Goal: Check status

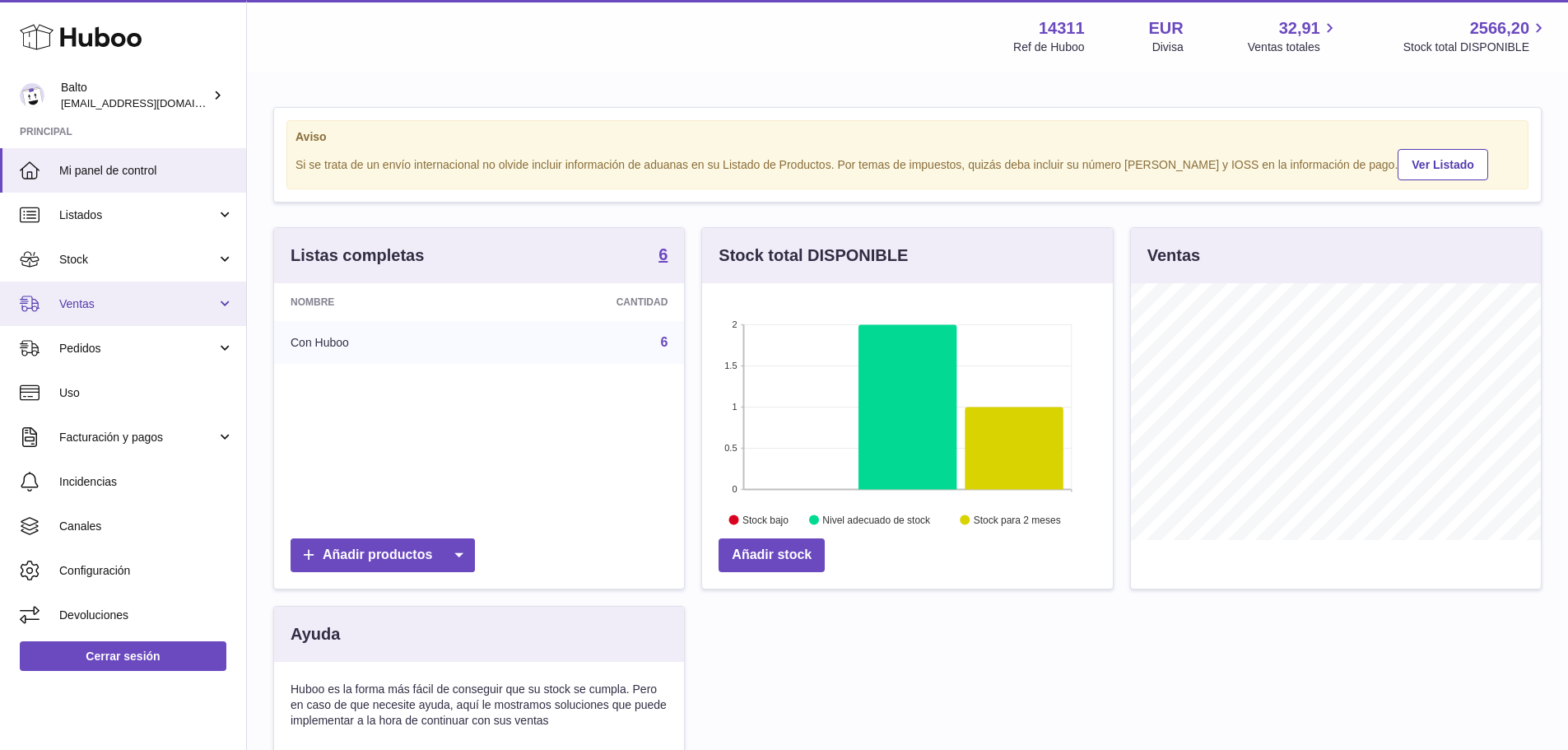
scroll to position [257, 411]
drag, startPoint x: 105, startPoint y: 305, endPoint x: 106, endPoint y: 314, distance: 9.1
click at [105, 305] on span "Ventas" at bounding box center [138, 304] width 157 height 16
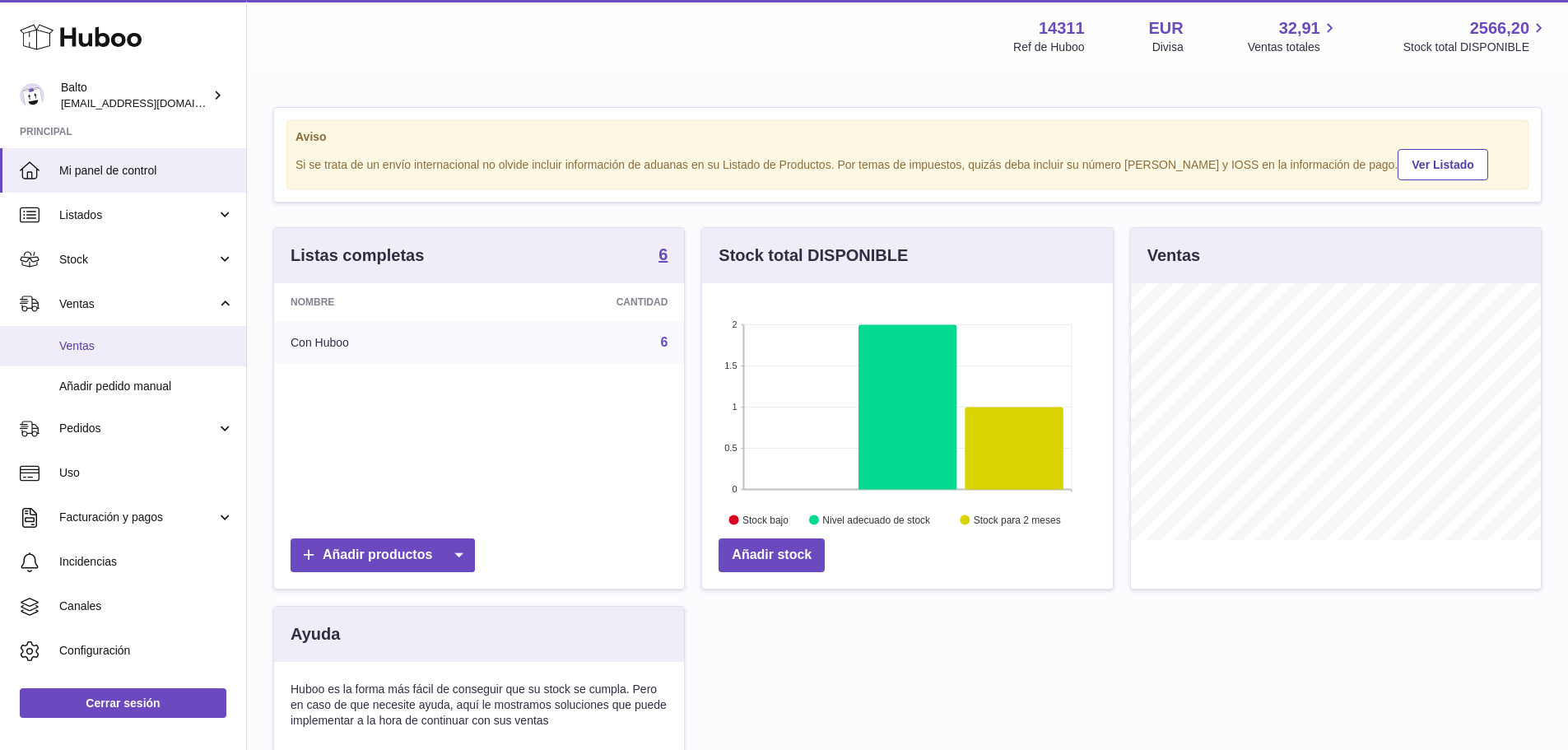
click at [106, 343] on span "Ventas" at bounding box center [146, 346] width 175 height 16
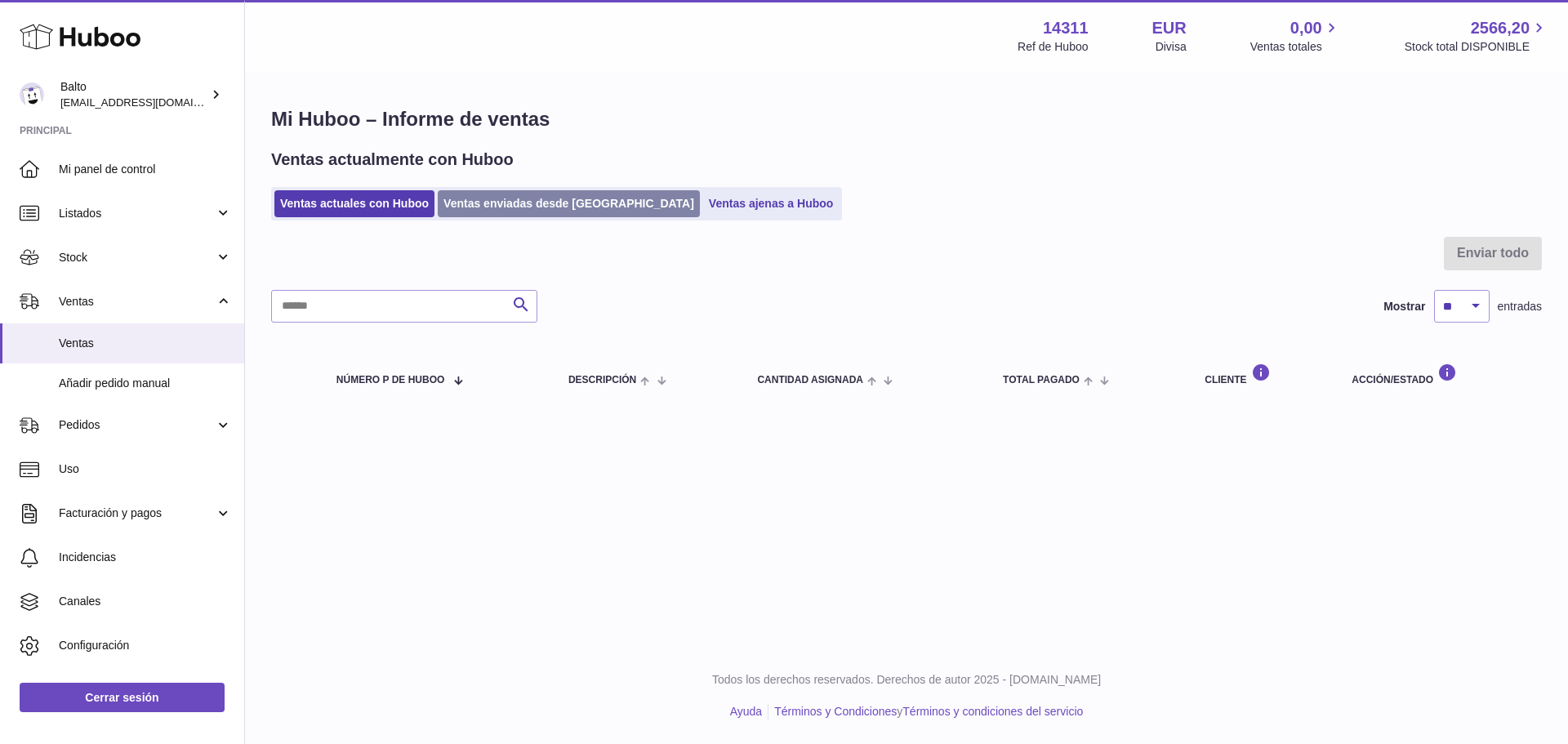
click at [521, 204] on link "Ventas enviadas desde [GEOGRAPHIC_DATA]" at bounding box center [569, 203] width 262 height 27
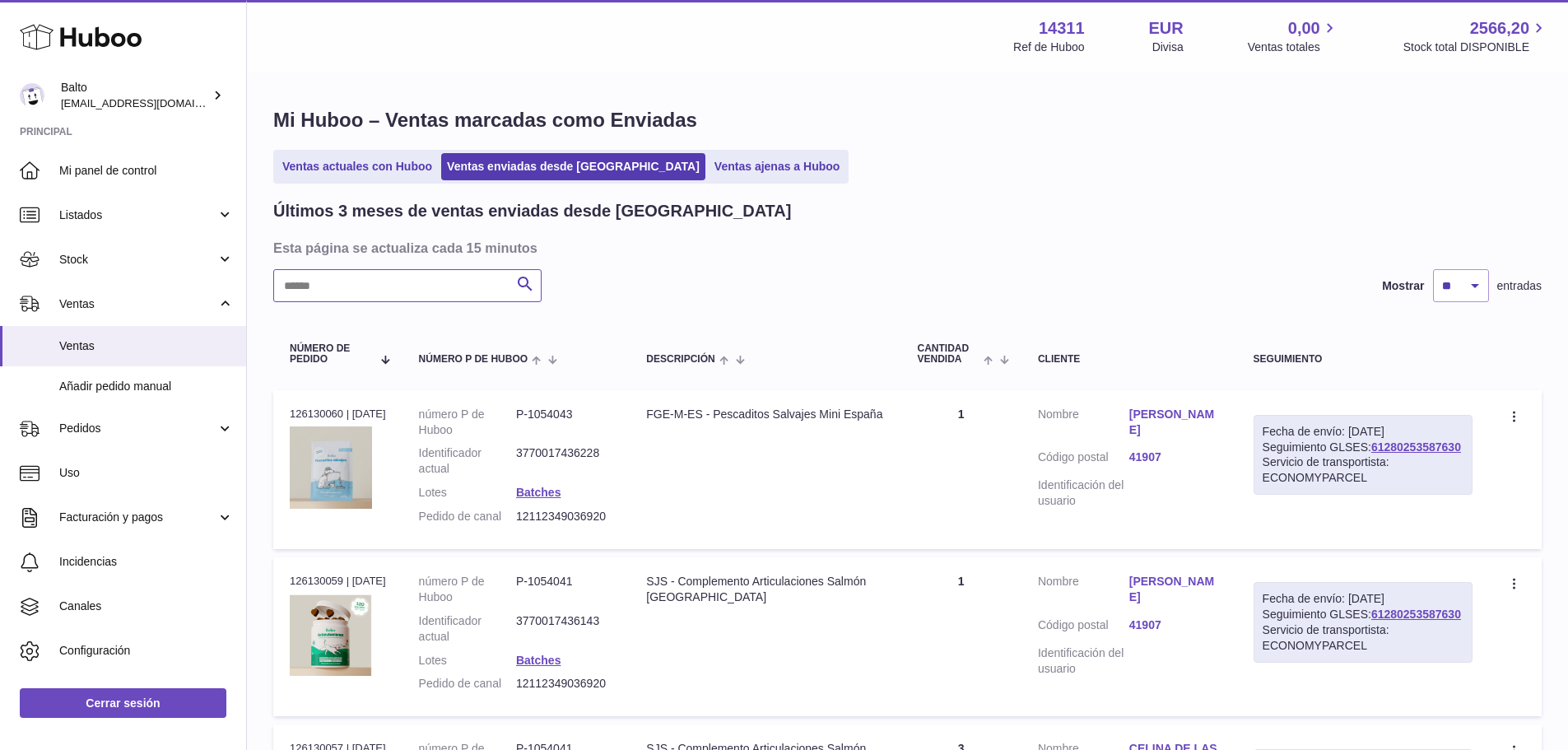
click at [411, 278] on input "text" at bounding box center [407, 285] width 269 height 33
paste input "**********"
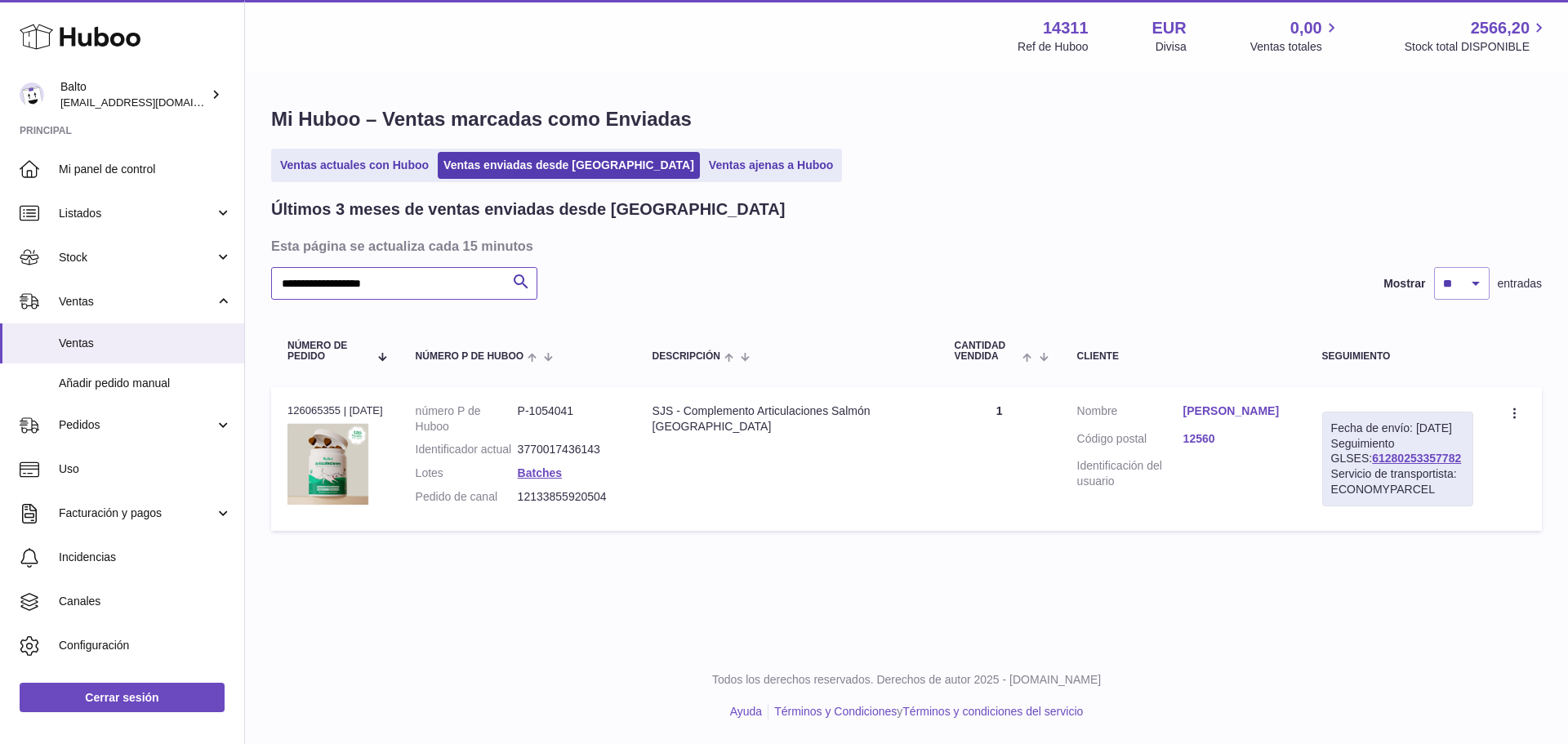
type input "**********"
drag, startPoint x: 1433, startPoint y: 478, endPoint x: 1336, endPoint y: 472, distance: 97.2
click at [1336, 472] on div "Fecha de envío: 7º oct. 2025 Seguimiento GLSES: 61280253357782 Servicio de tran…" at bounding box center [1398, 459] width 151 height 95
copy link "61280253357782"
drag, startPoint x: 613, startPoint y: 514, endPoint x: 520, endPoint y: 511, distance: 93.0
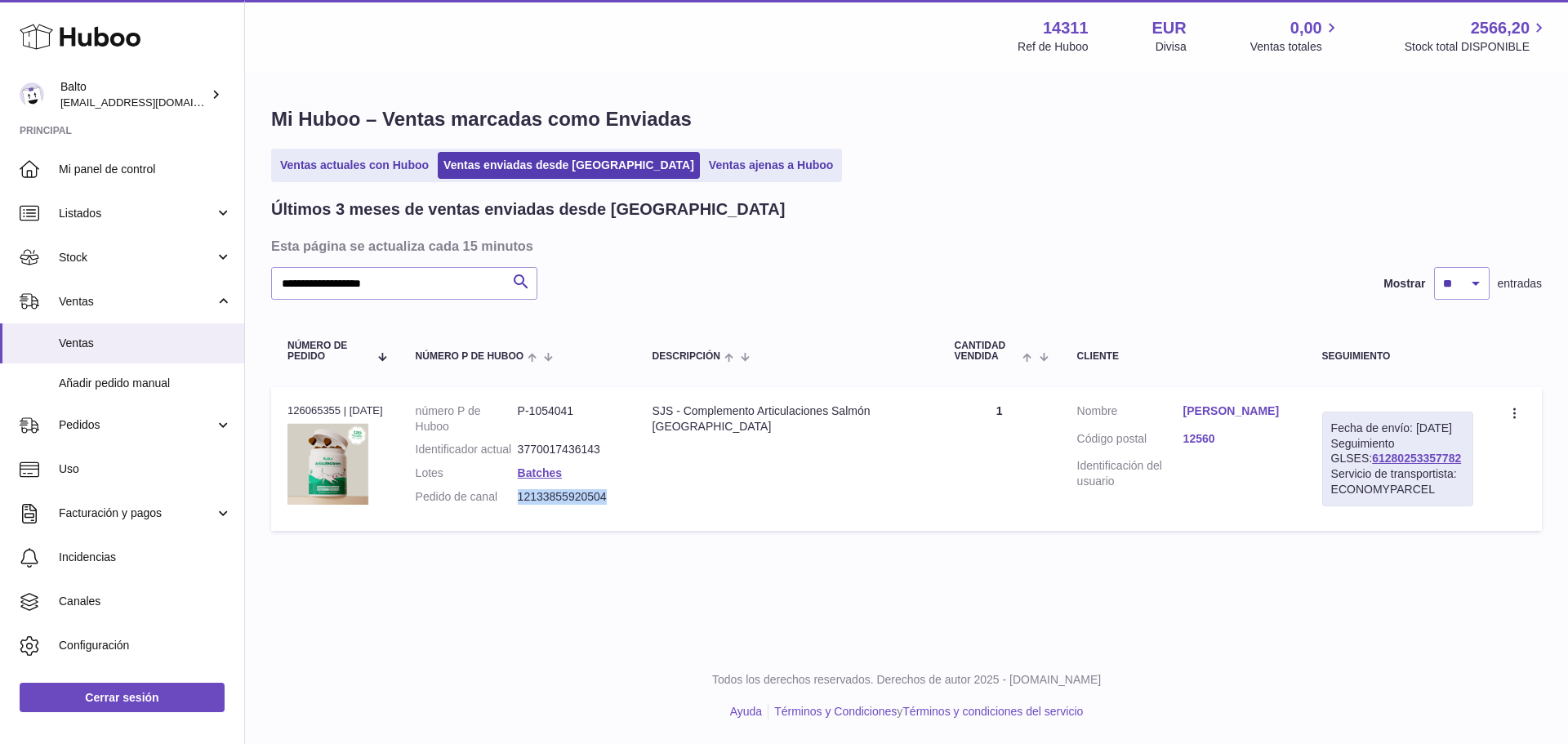
click at [520, 505] on dd "12133855920504" at bounding box center [569, 497] width 102 height 16
copy dd "12133855920504"
click at [1246, 412] on link "Manu Manzano torres" at bounding box center [1237, 411] width 106 height 16
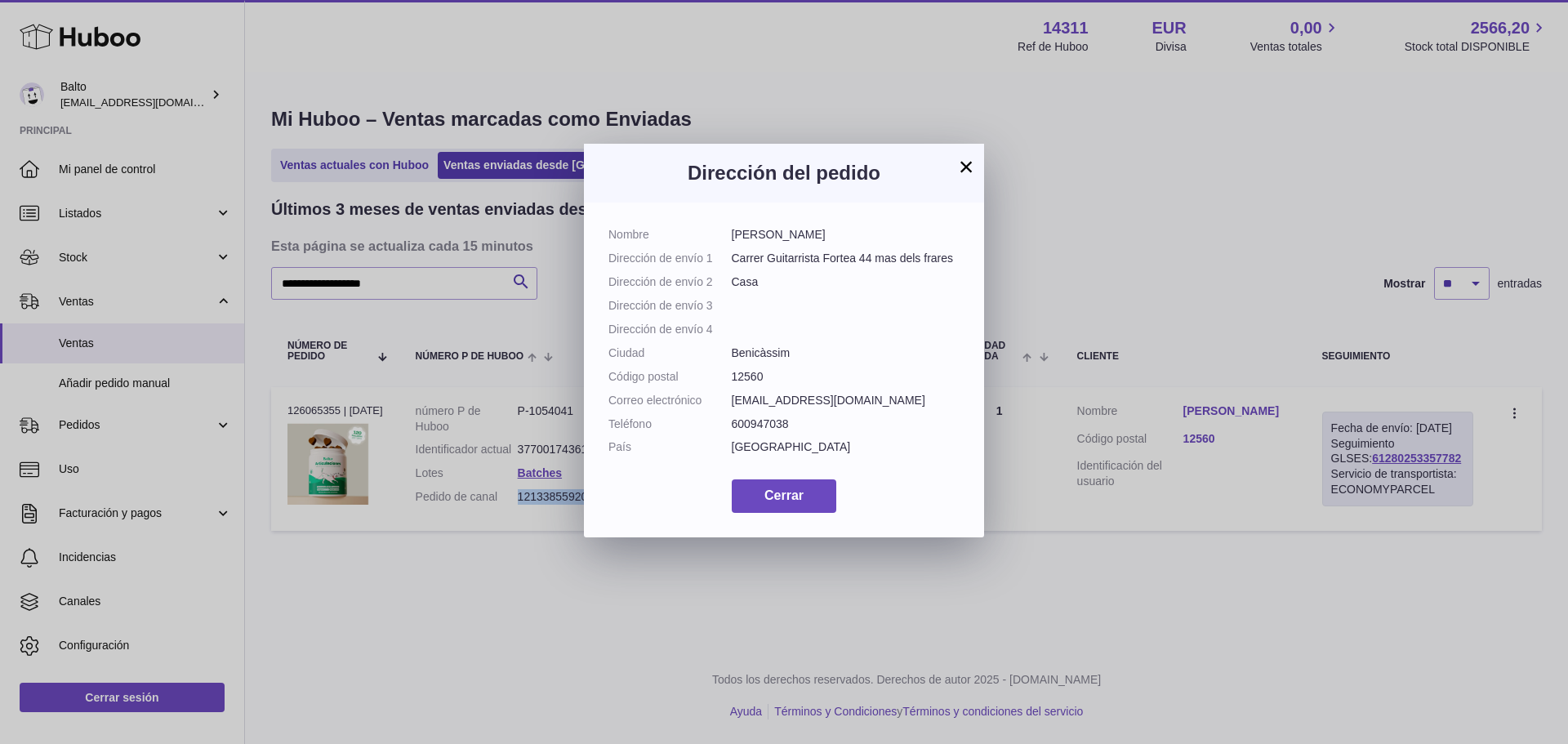
drag, startPoint x: 860, startPoint y: 234, endPoint x: 727, endPoint y: 241, distance: 133.2
click at [730, 242] on dl "Nombre Manu Manzano torres Dirección de envío 1 Carrer Guitarrista Fortea 44 ma…" at bounding box center [784, 345] width 351 height 236
copy dl "Manu Manzano torres"
